Goal: Task Accomplishment & Management: Use online tool/utility

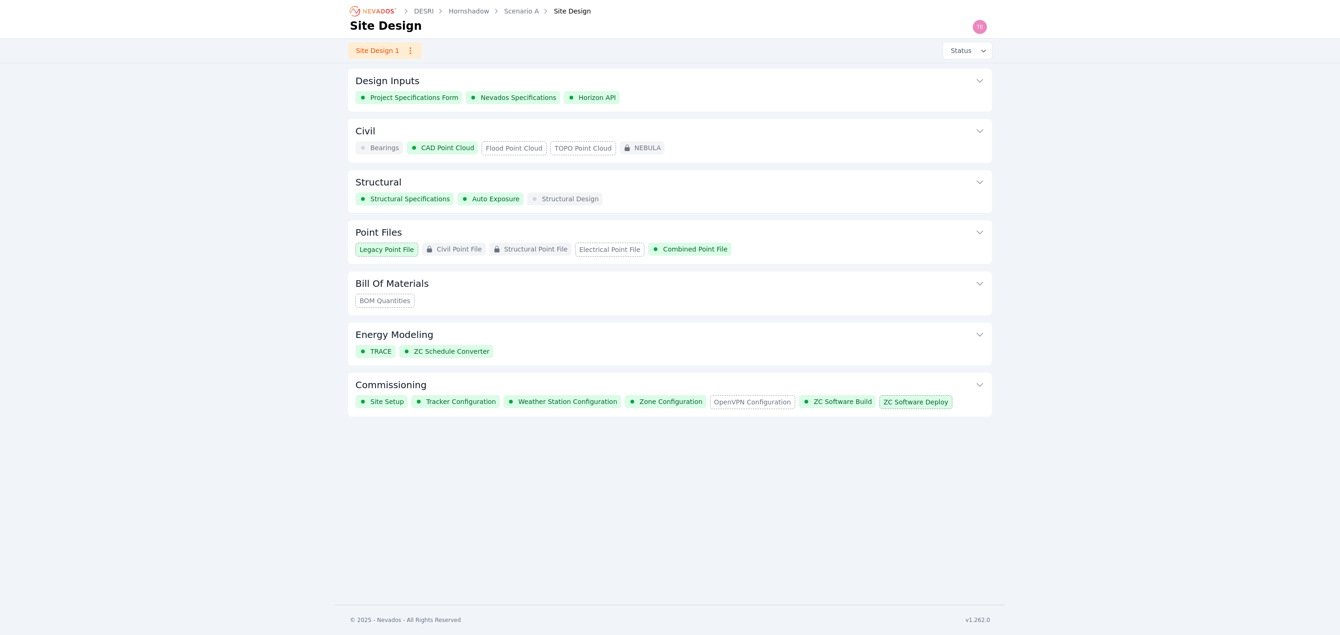
click at [370, 9] on icon "Breadcrumb" at bounding box center [373, 11] width 51 height 15
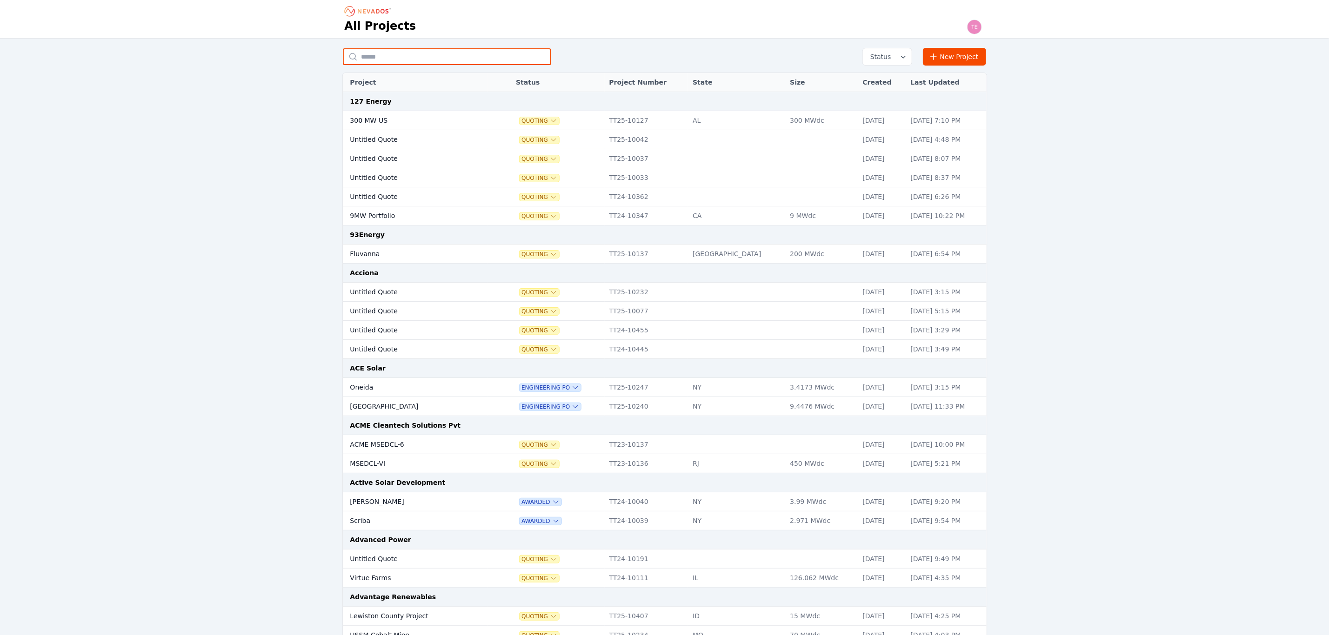
click at [404, 56] on input "text" at bounding box center [447, 56] width 208 height 17
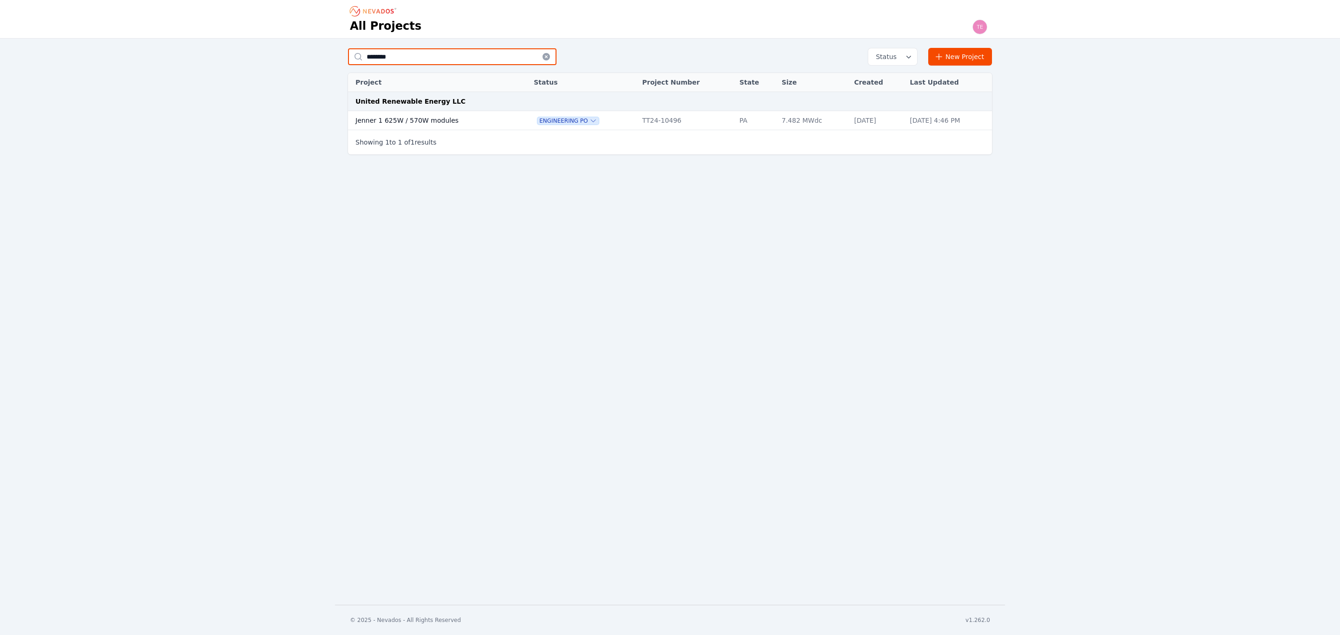
type input "********"
click at [422, 119] on td "Jenner 1 625W / 570W modules" at bounding box center [431, 120] width 167 height 19
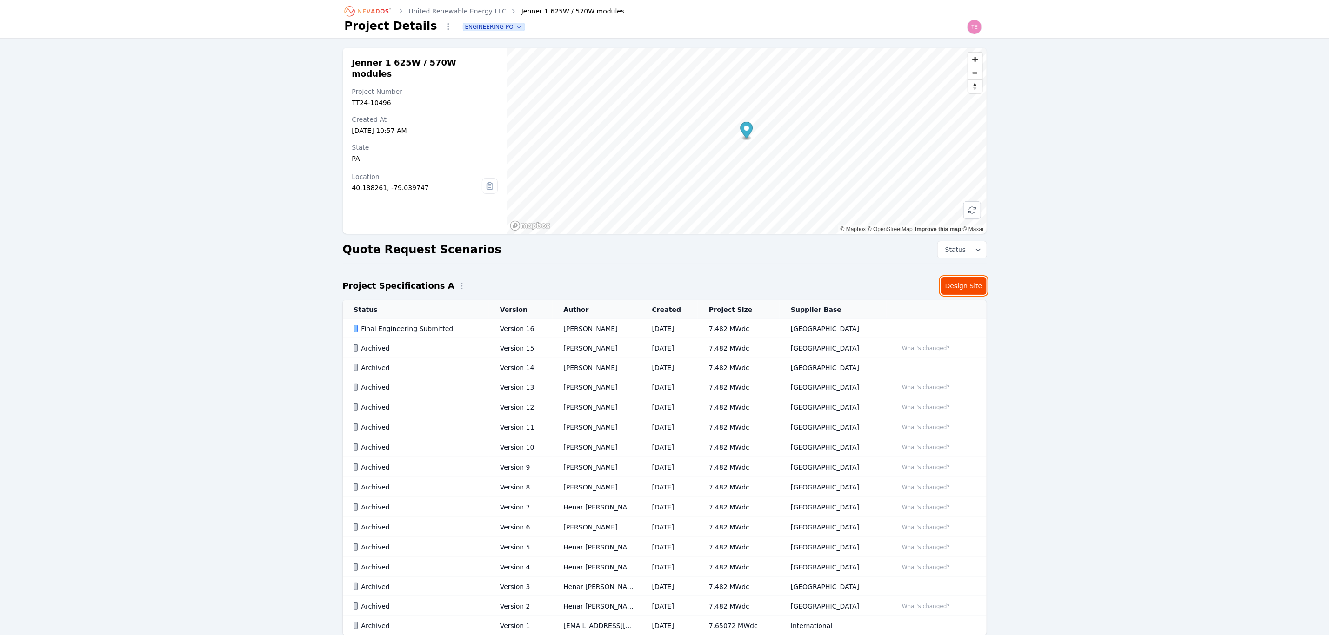
click at [969, 285] on link "Design Site" at bounding box center [964, 286] width 46 height 18
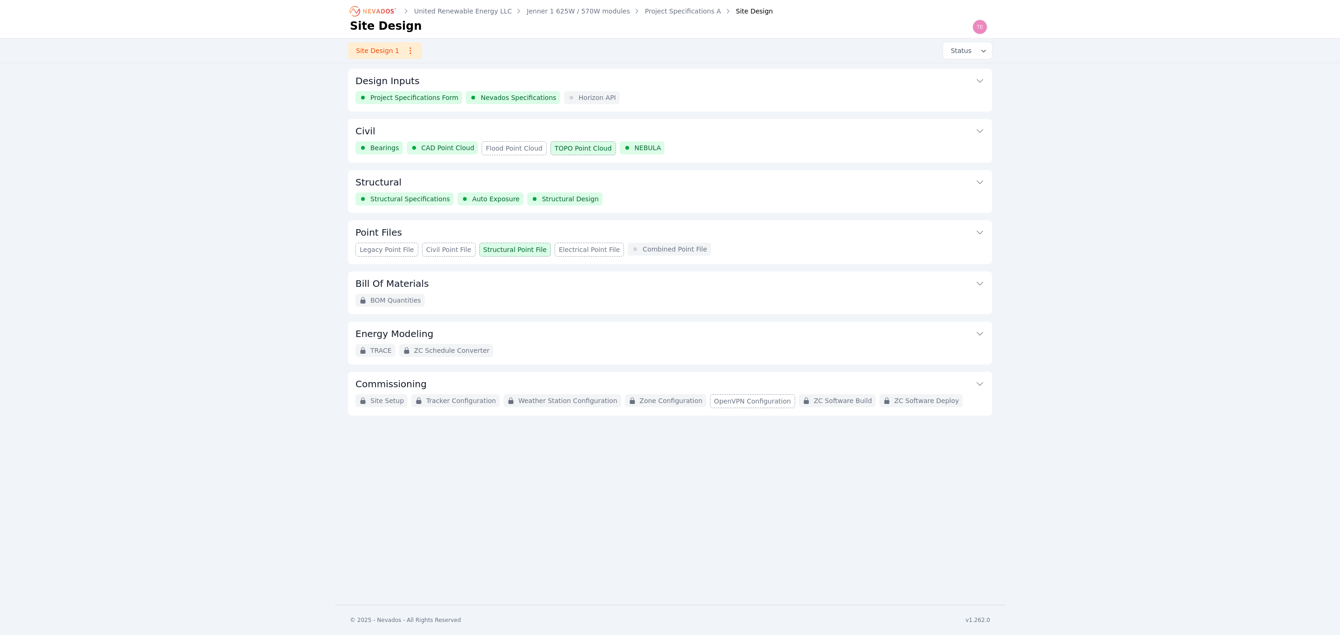
click at [604, 299] on div "BOM Quantities" at bounding box center [669, 300] width 629 height 13
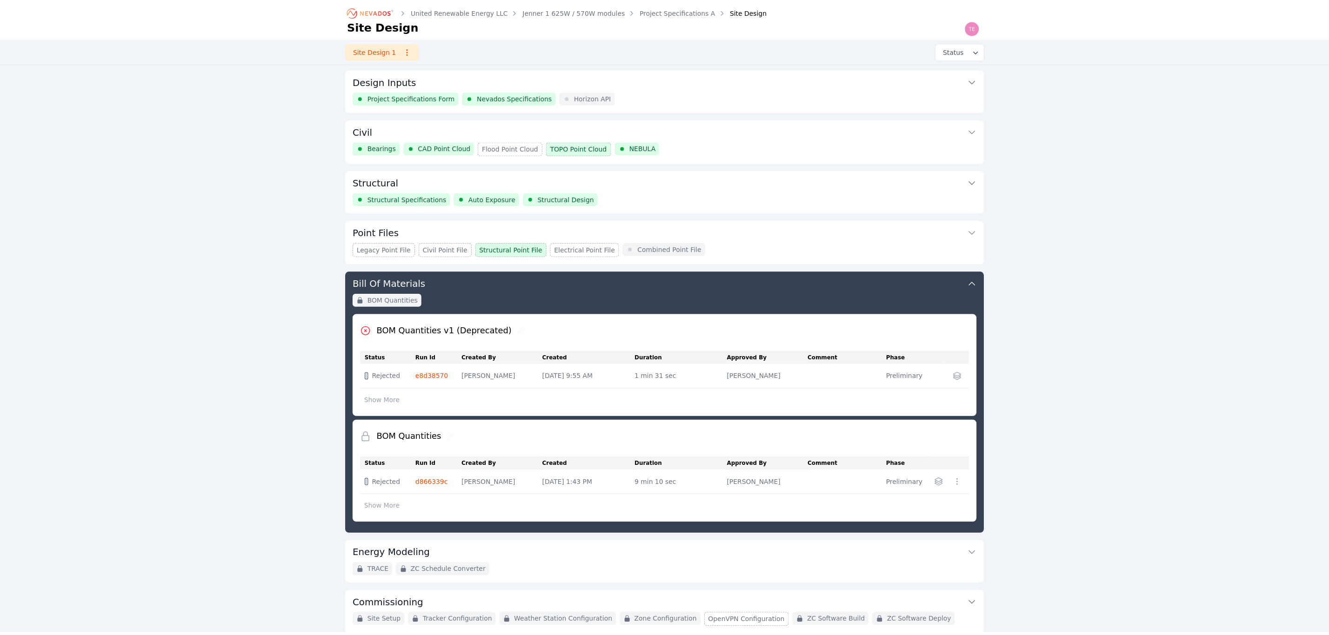
scroll to position [41, 0]
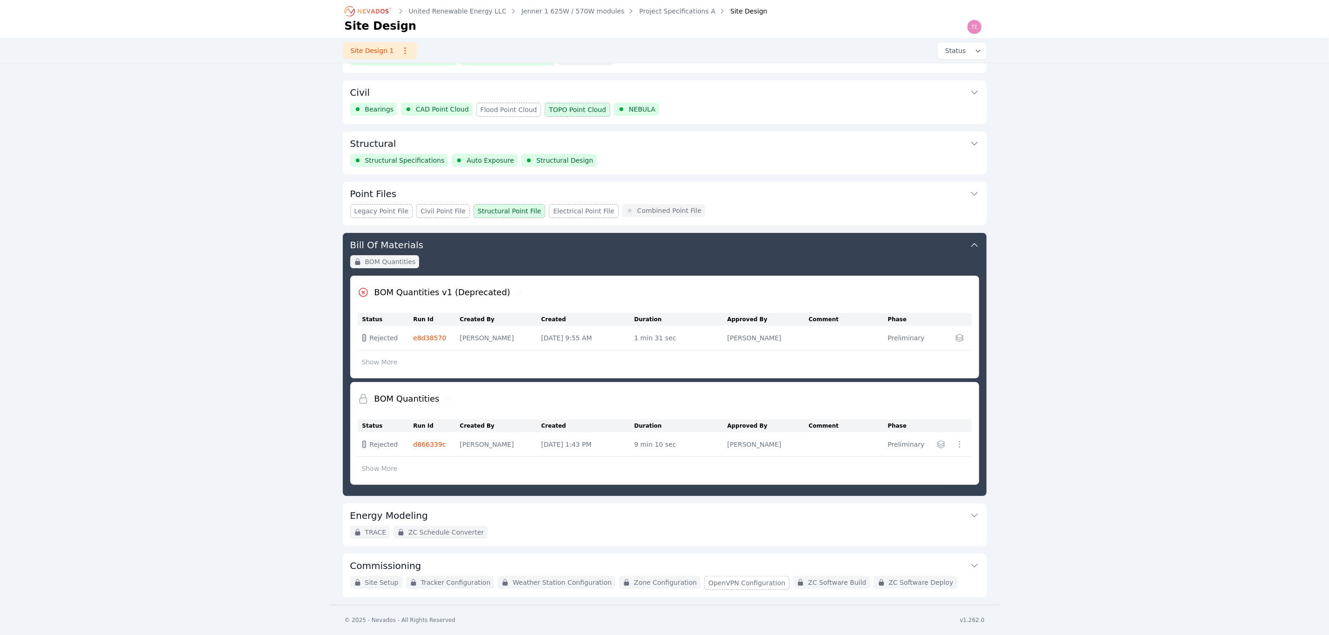
click at [834, 274] on div "BOM Quantities" at bounding box center [664, 265] width 629 height 20
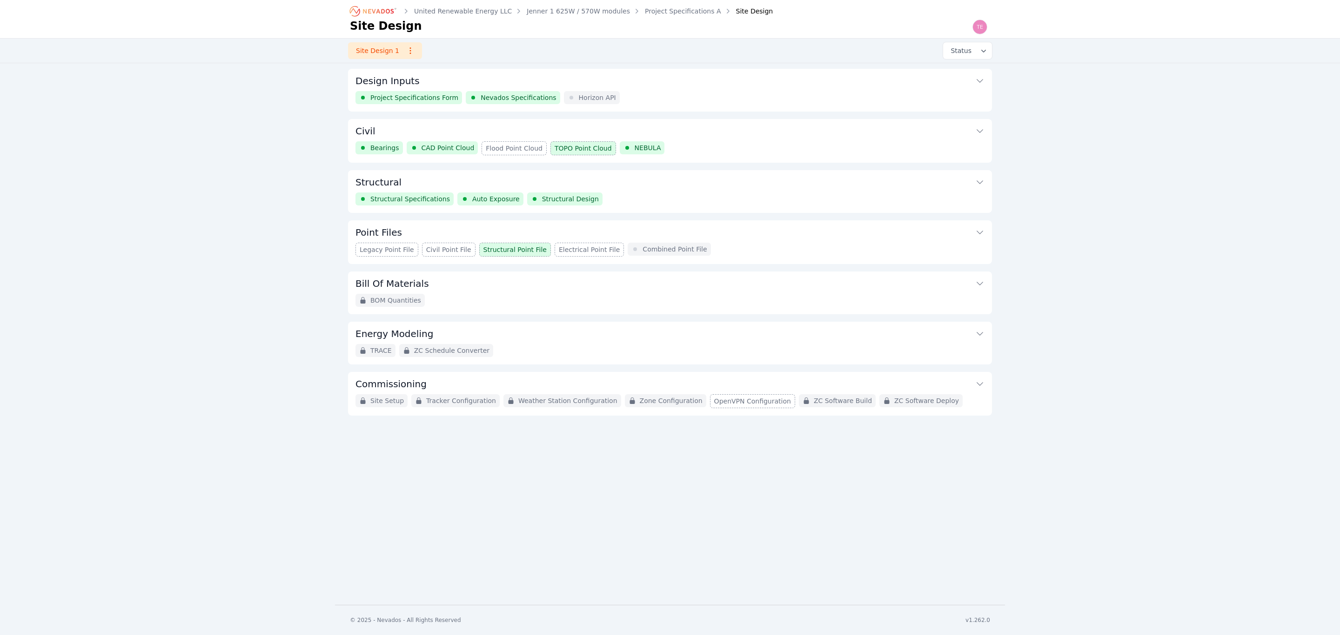
click at [786, 299] on div "BOM Quantities" at bounding box center [669, 300] width 629 height 13
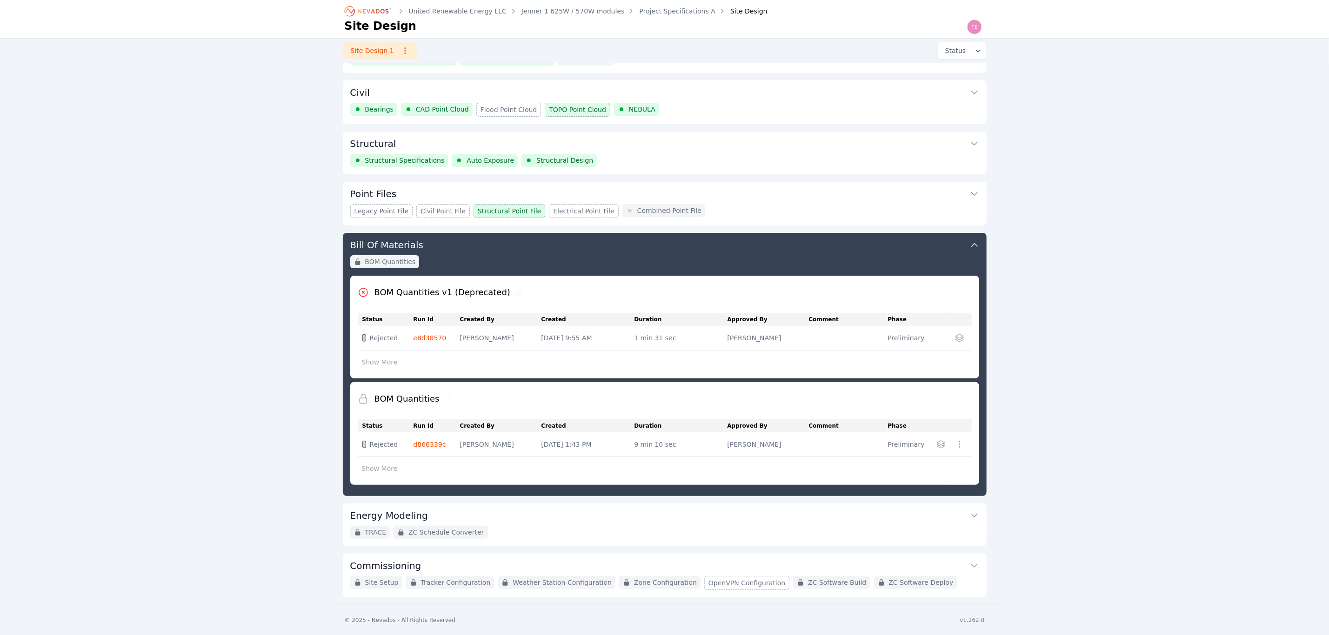
click at [699, 165] on div "Structural Structural Specifications Auto Exposure Structural Design" at bounding box center [665, 153] width 644 height 43
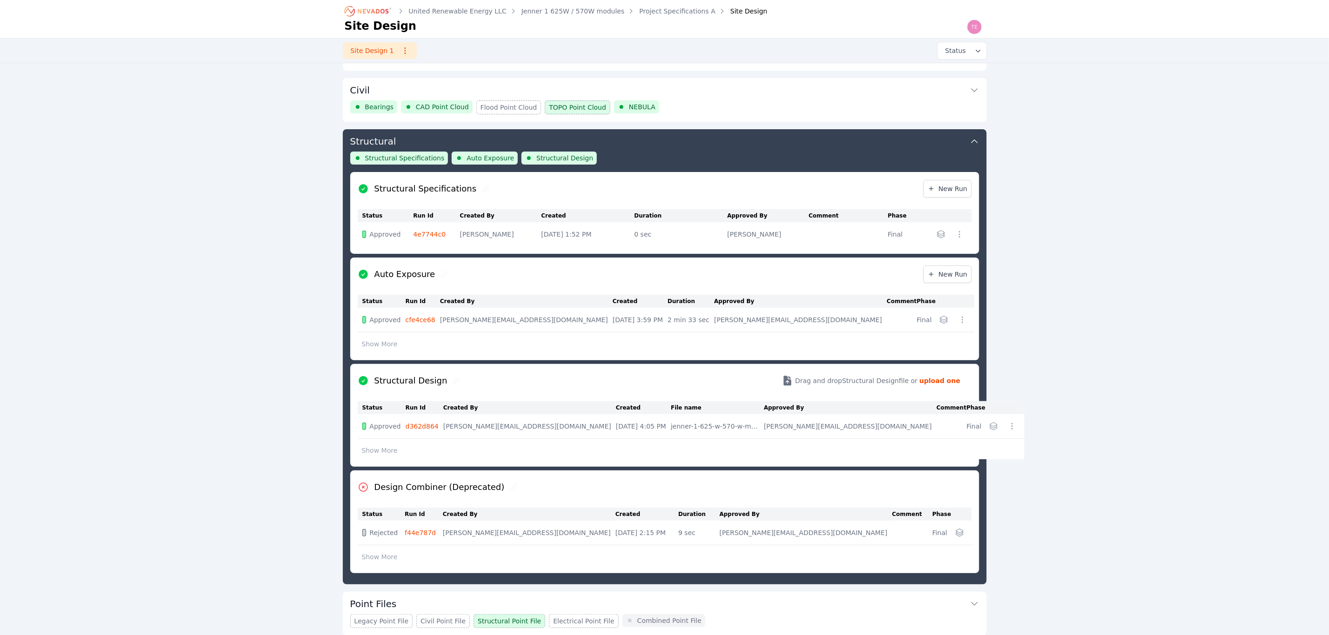
scroll to position [101, 0]
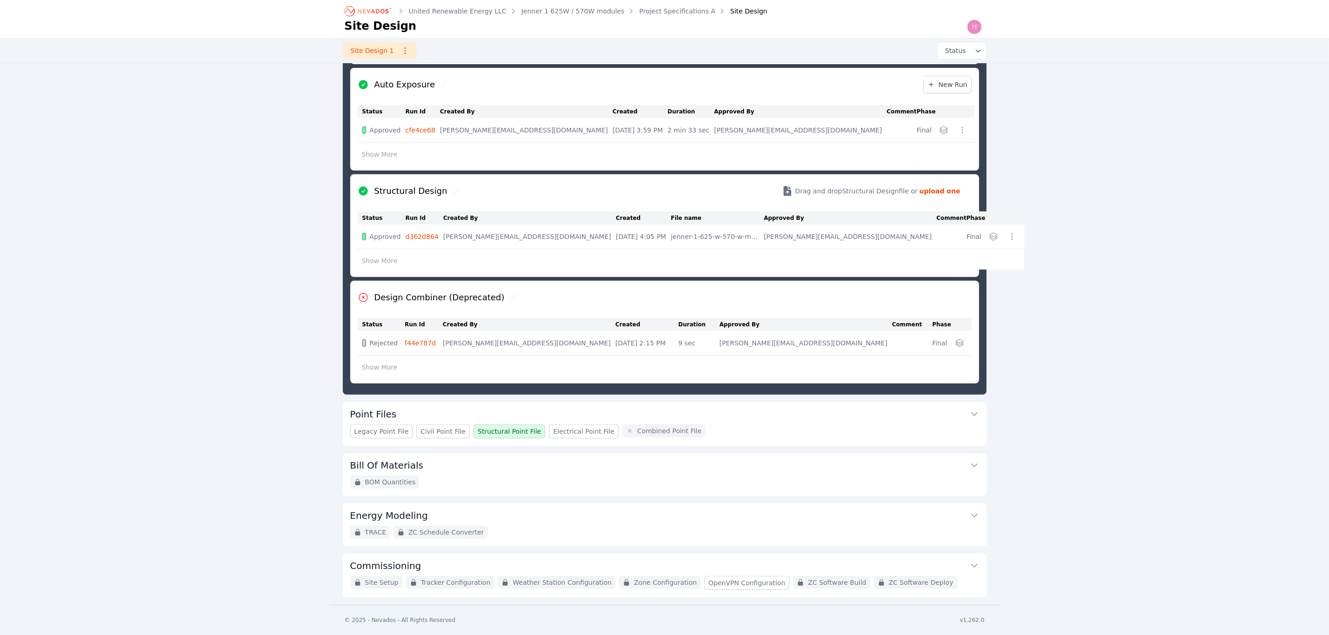
click at [507, 463] on button "Bill Of Materials" at bounding box center [664, 465] width 629 height 22
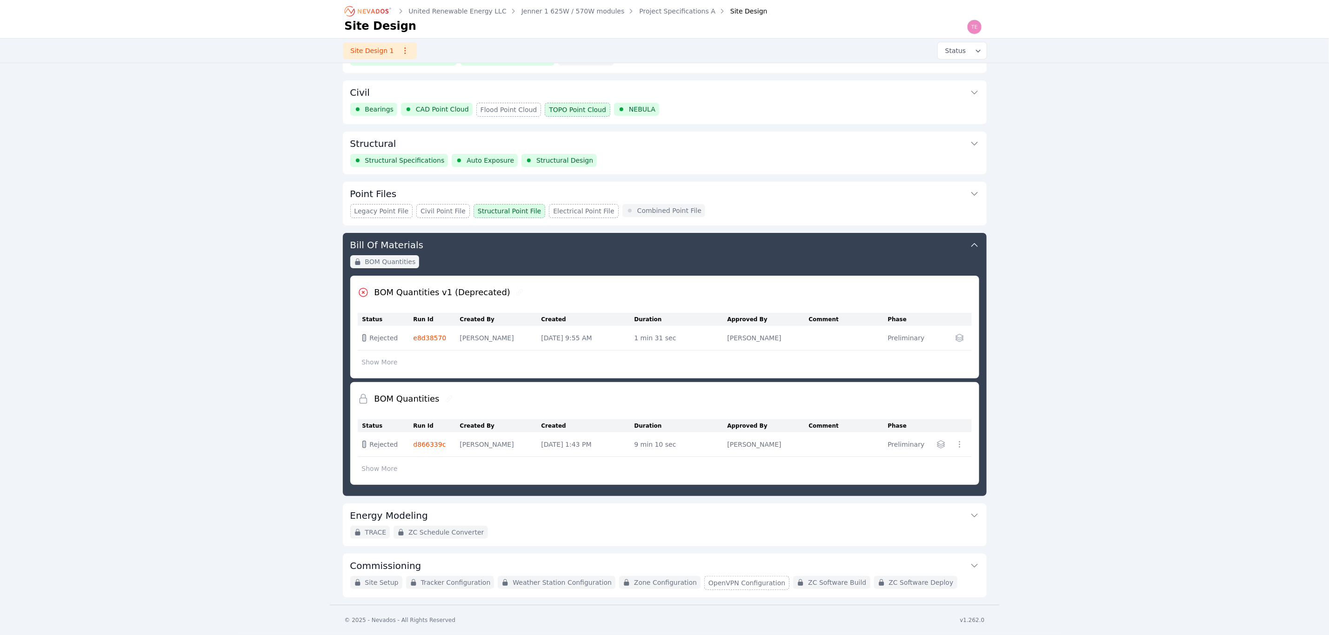
scroll to position [41, 0]
